Goal: Task Accomplishment & Management: Use online tool/utility

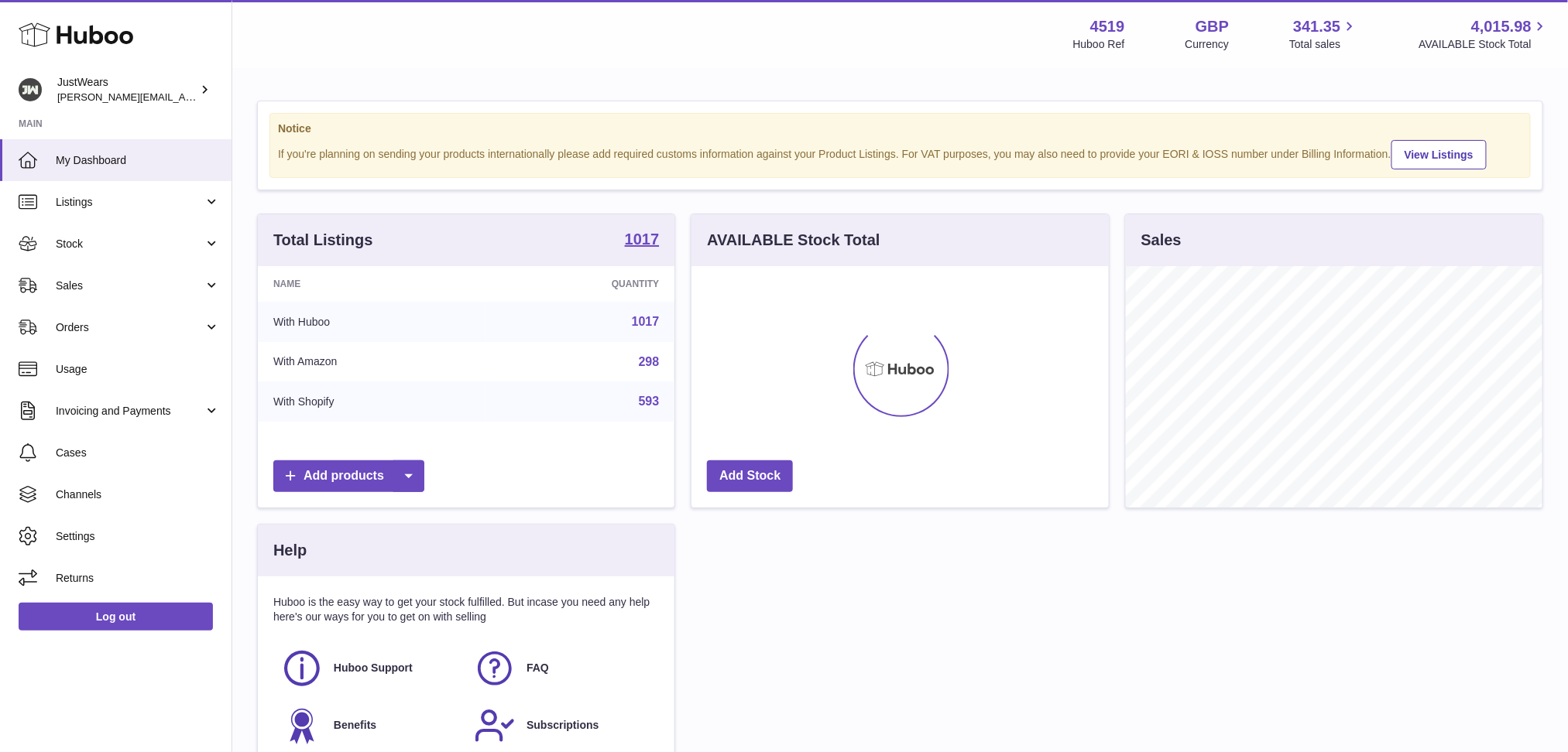
scroll to position [240, 416]
click at [216, 291] on link "Sales" at bounding box center [116, 285] width 232 height 42
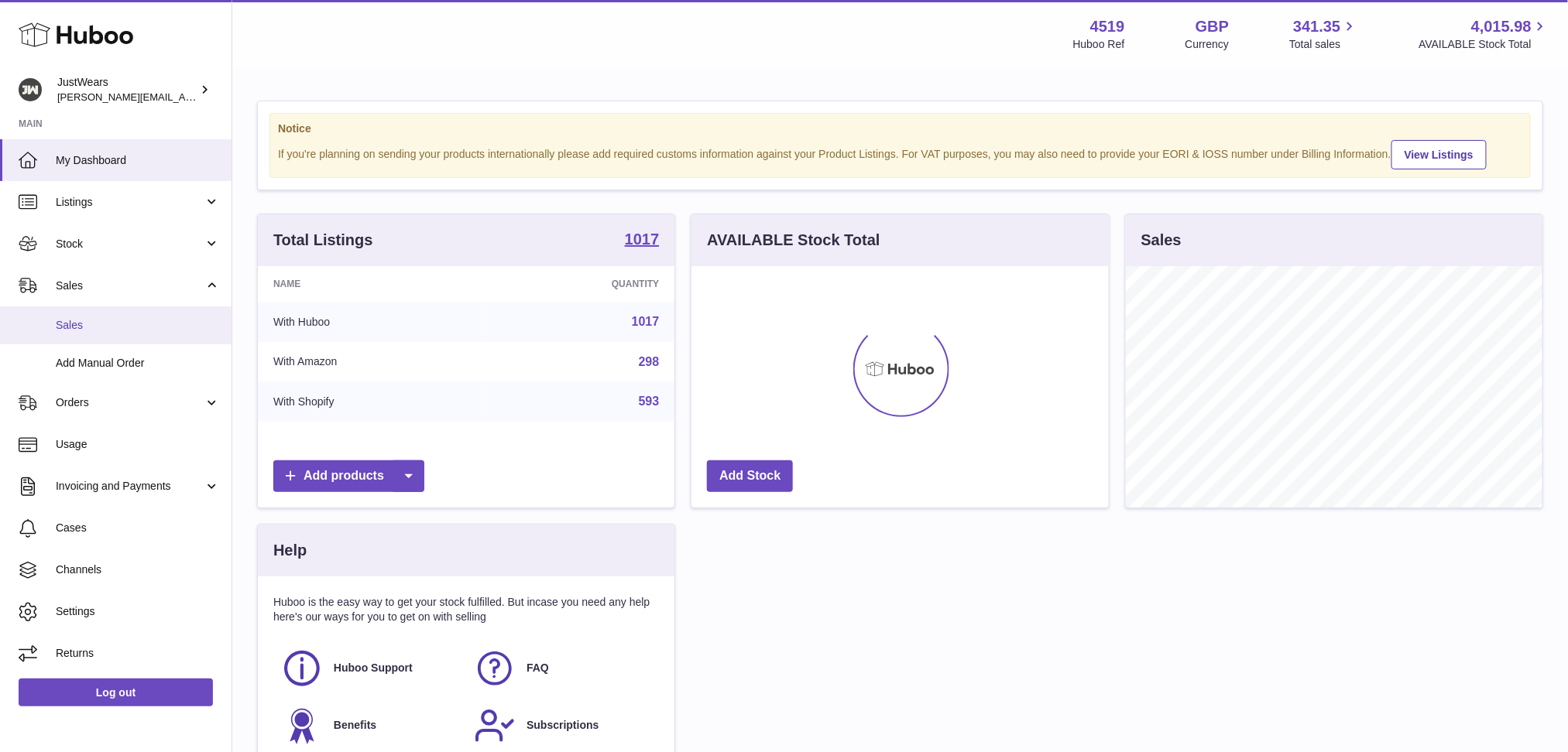
click at [187, 341] on link "Sales" at bounding box center [116, 326] width 232 height 38
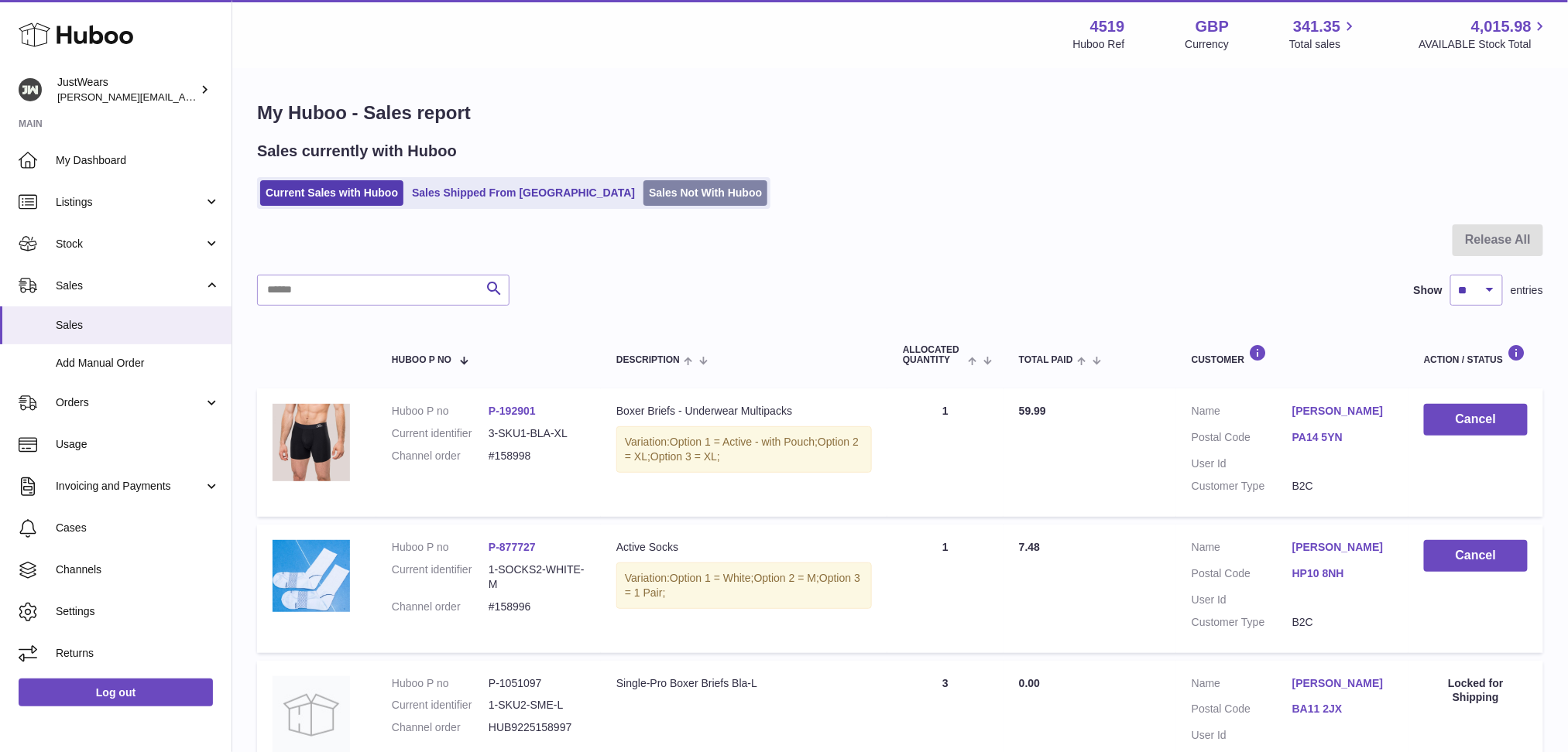
click at [644, 199] on link "Sales Not With Huboo" at bounding box center [705, 193] width 124 height 25
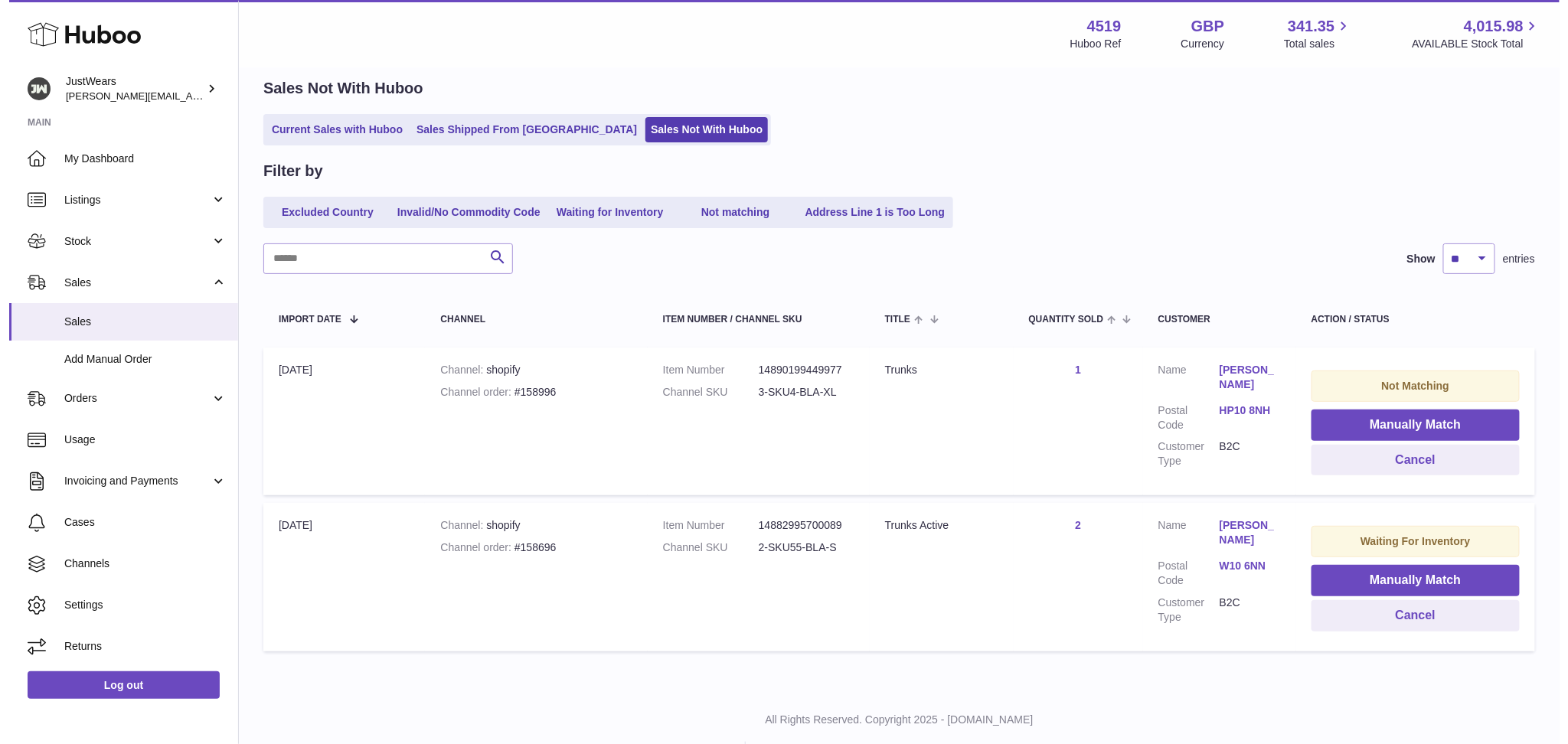
scroll to position [94, 0]
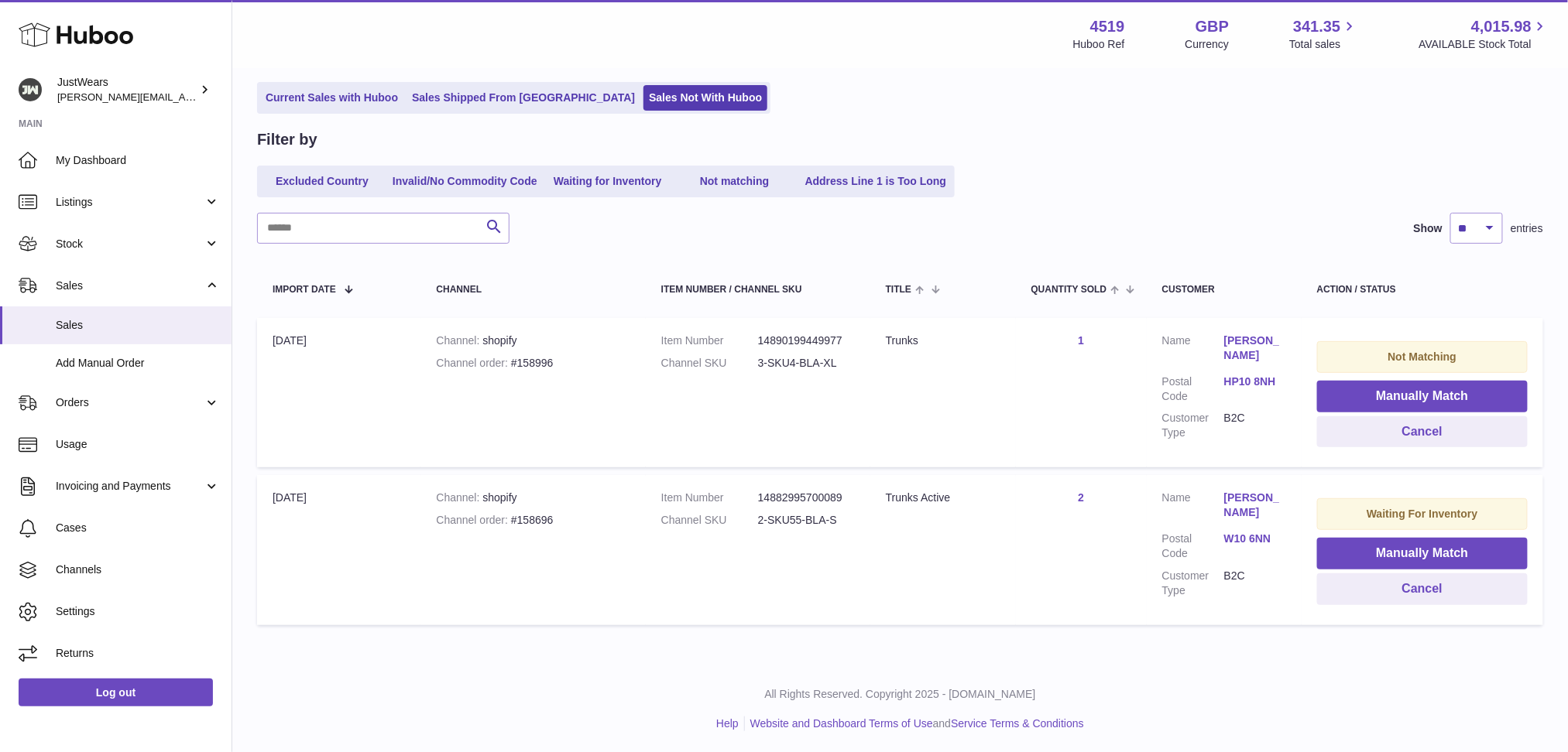
click at [1249, 385] on link "HP10 8NH" at bounding box center [1255, 382] width 62 height 15
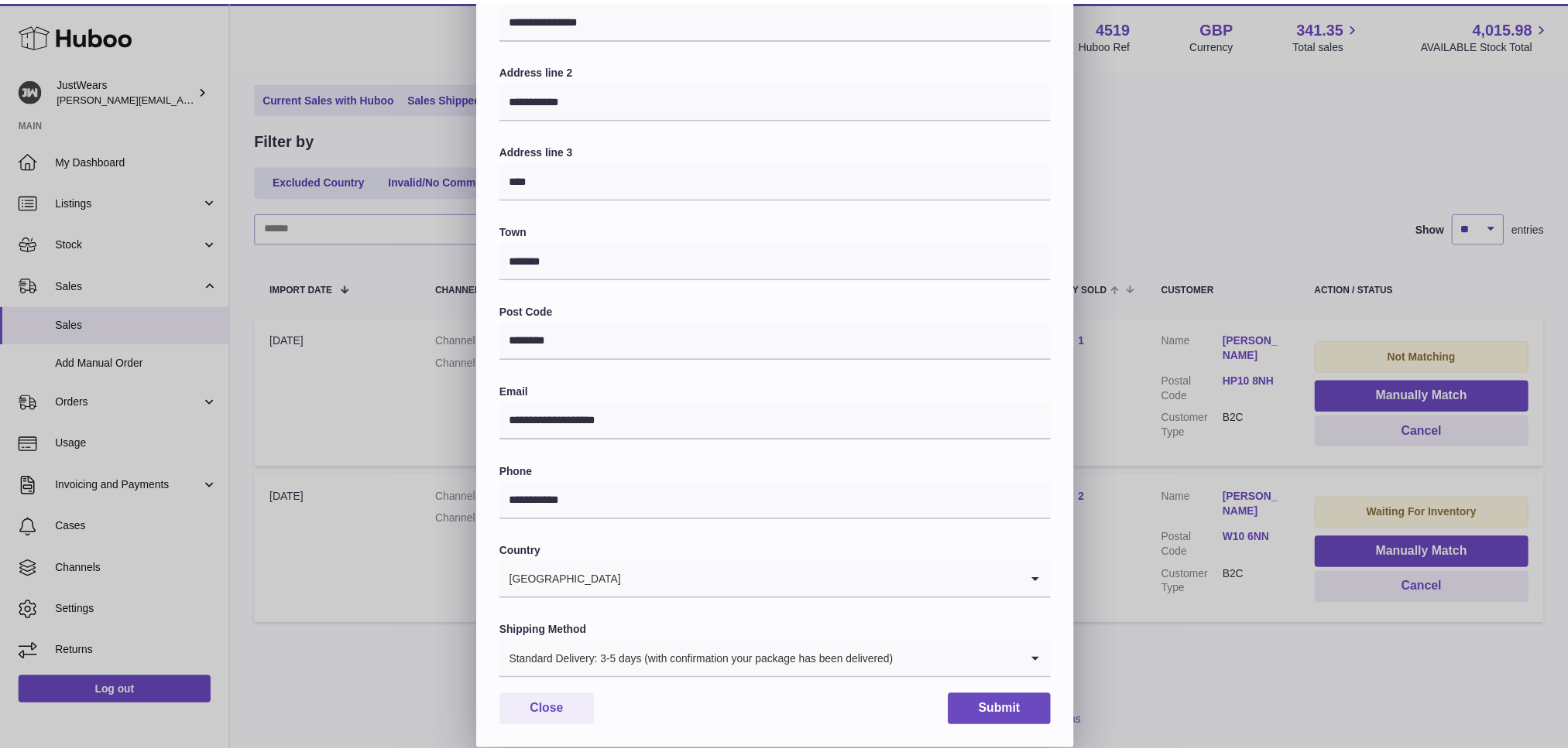
scroll to position [0, 0]
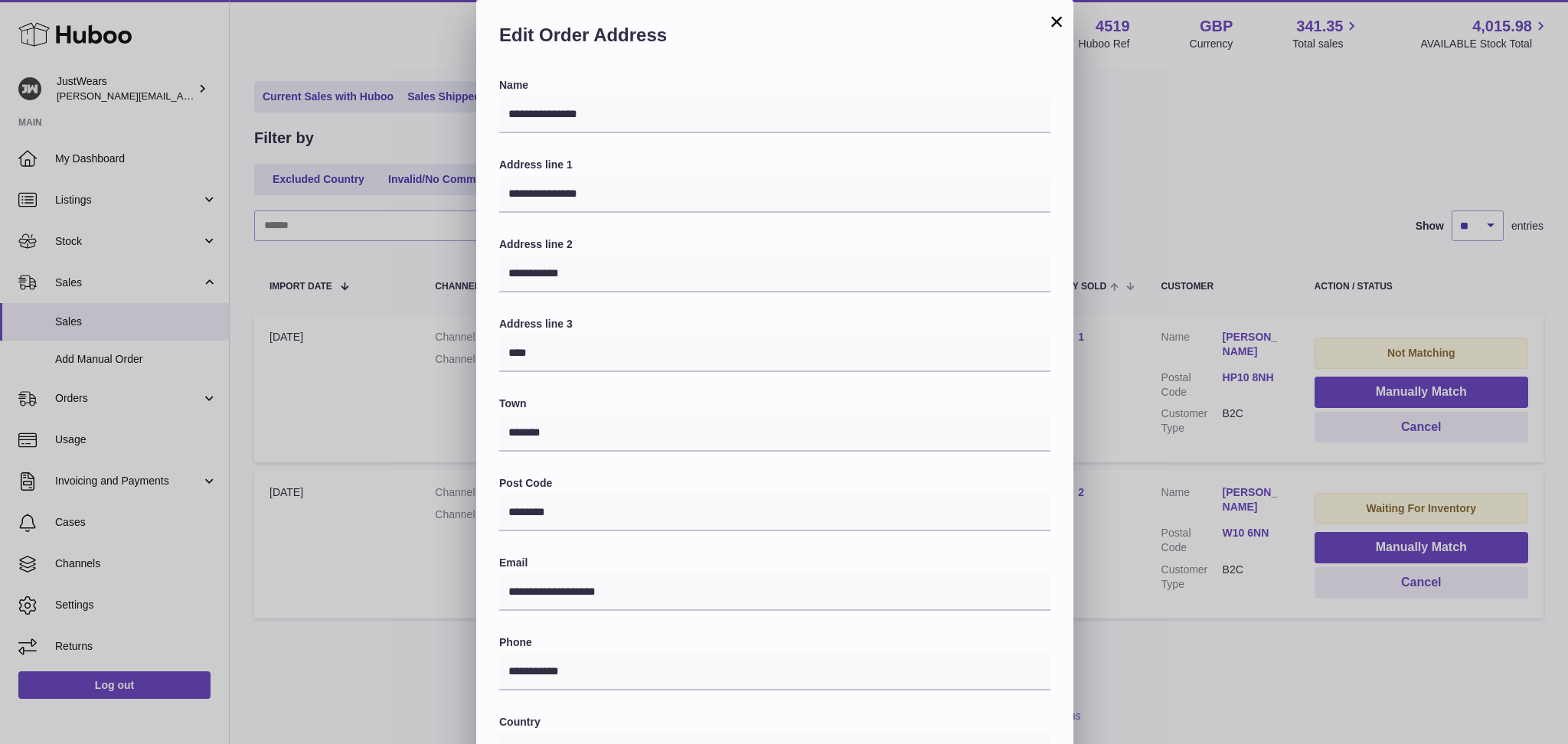
click at [1050, 16] on button "×" at bounding box center [1057, 22] width 19 height 19
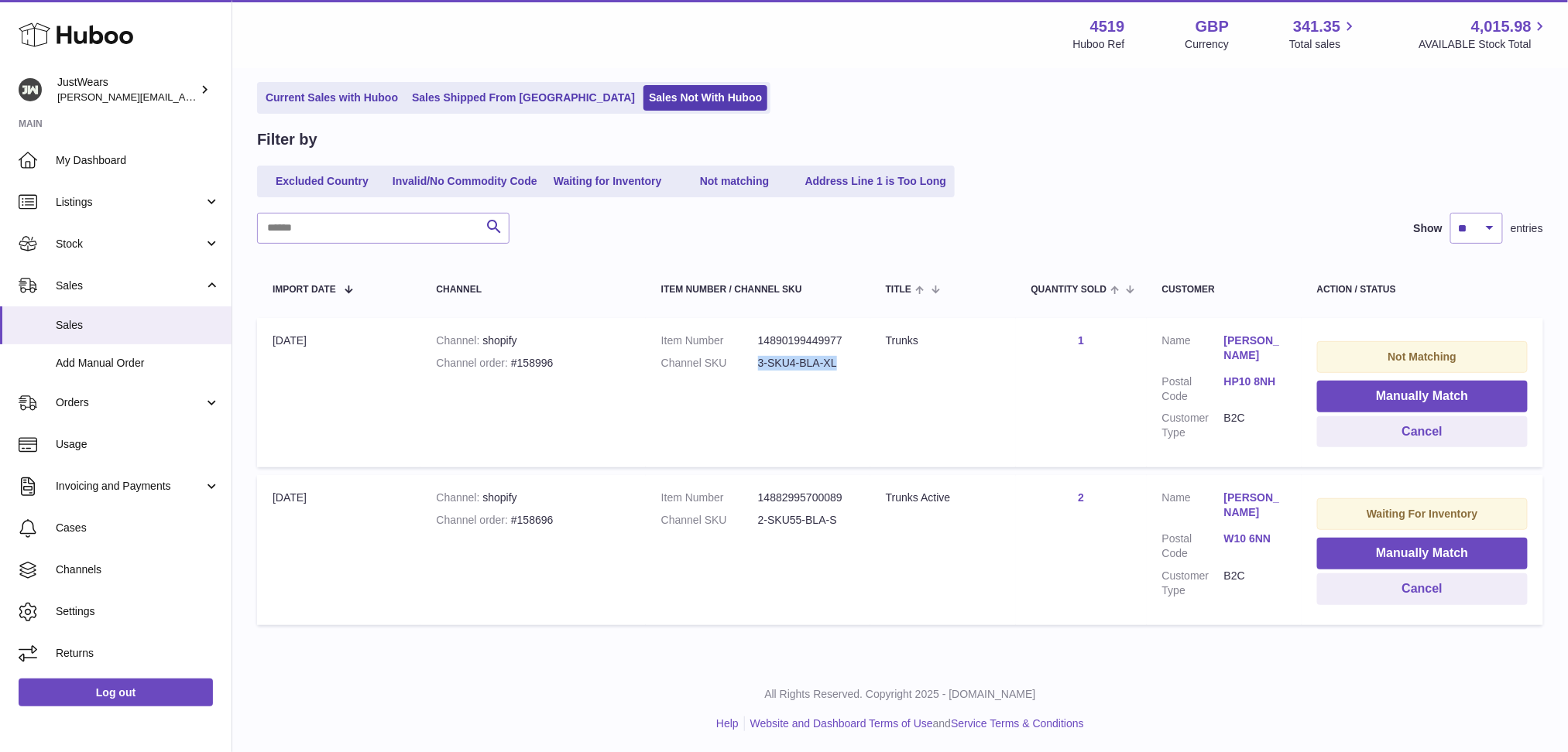
drag, startPoint x: 844, startPoint y: 359, endPoint x: 757, endPoint y: 365, distance: 87.2
click at [758, 365] on dd "3-SKU4-BLA-XL" at bounding box center [806, 363] width 97 height 15
copy dd "3-SKU4-BLA-XL"
click at [1351, 401] on button "Manually Match" at bounding box center [1422, 396] width 211 height 32
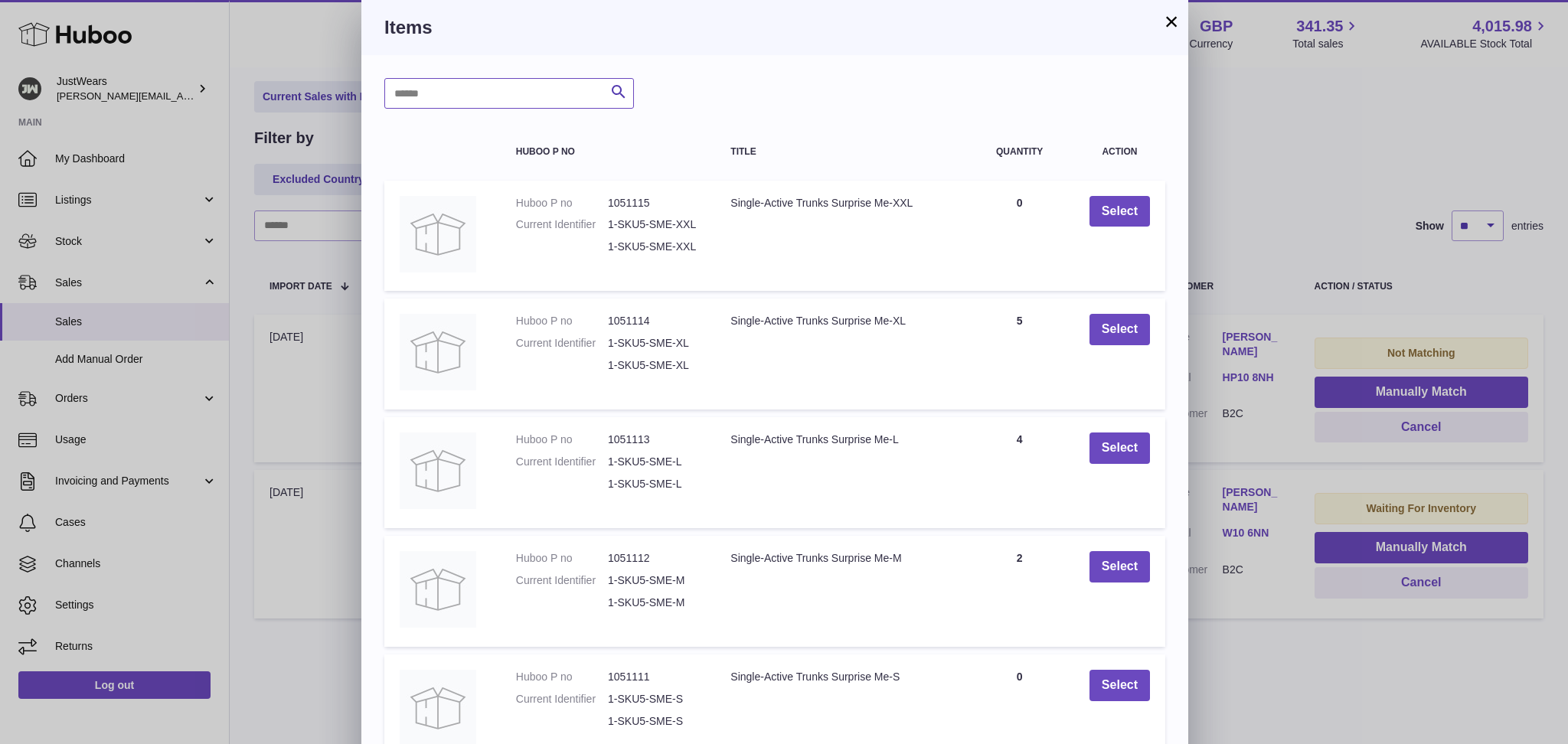
click at [517, 98] on input "text" at bounding box center [509, 93] width 250 height 30
paste input "**********"
type input "**********"
click at [617, 85] on icon "submit" at bounding box center [618, 92] width 19 height 19
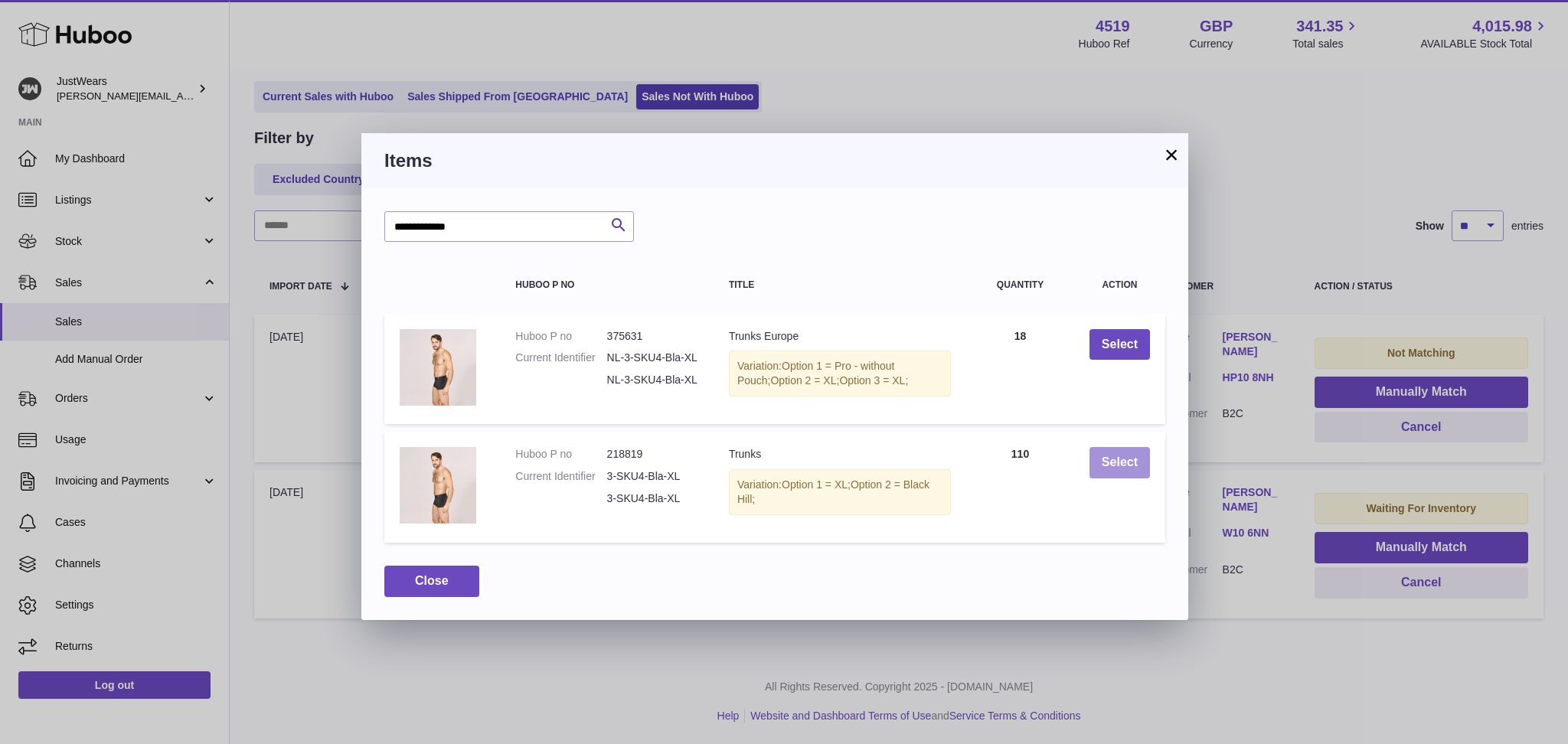
click at [1123, 456] on button "Select" at bounding box center [1120, 462] width 61 height 31
